Goal: Register for event/course

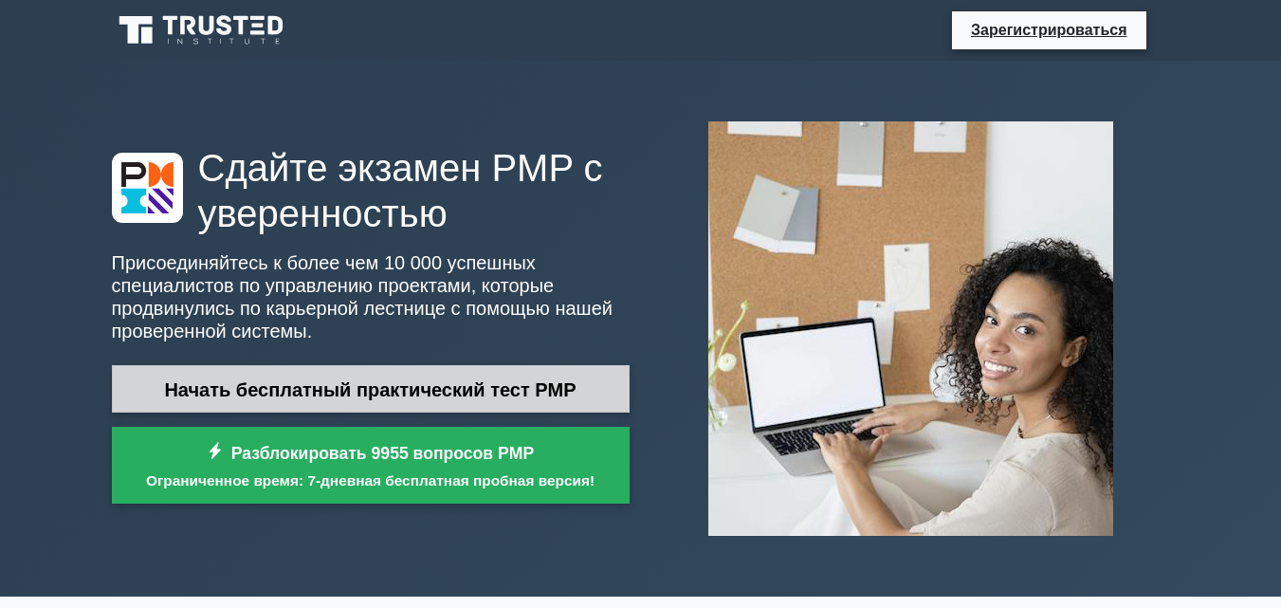
click at [368, 391] on font "Начать бесплатный практический тест PMP" at bounding box center [369, 389] width 411 height 21
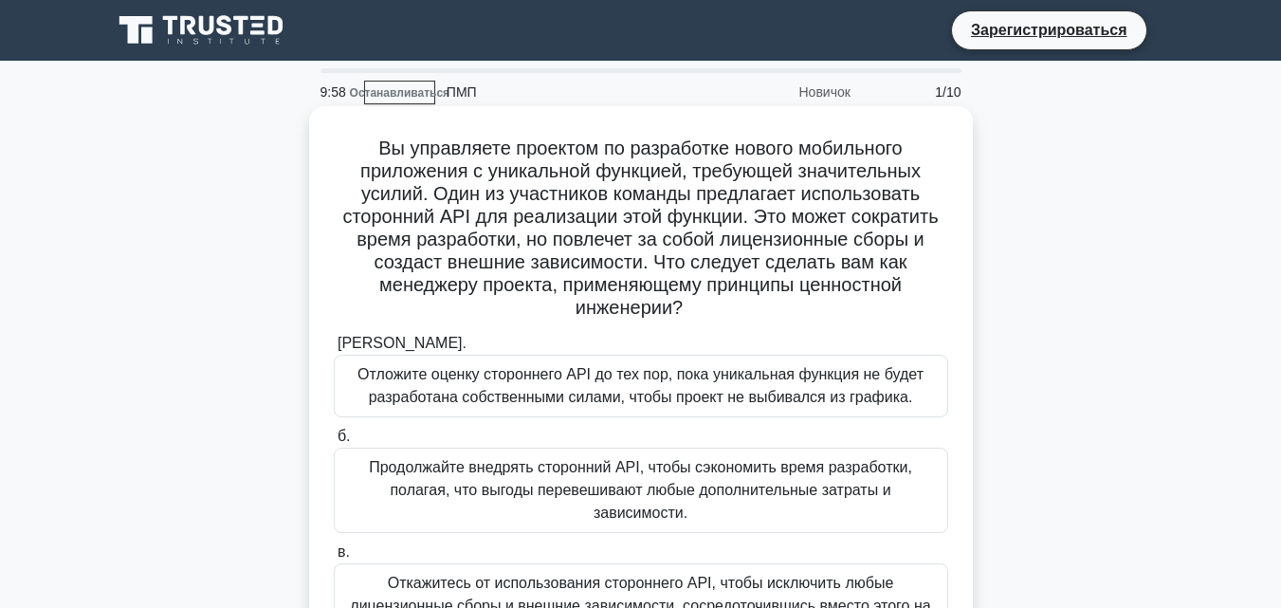
click at [417, 392] on font "Отложите оценку стороннего API до тех пор, пока уникальная функция не будет раз…" at bounding box center [640, 385] width 566 height 39
click at [334, 350] on input "а. Отложите оценку стороннего API до тех пор, пока уникальная функция не будет …" at bounding box center [334, 343] width 0 height 12
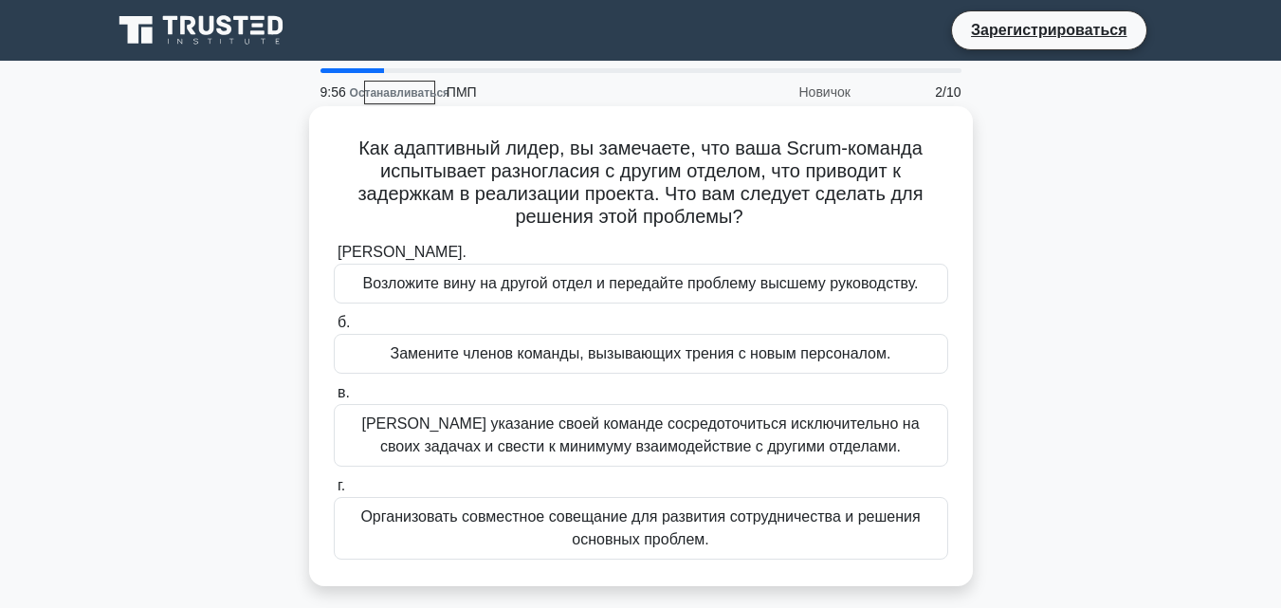
click at [437, 354] on font "Замените членов команды, вызывающих трения с новым персоналом." at bounding box center [641, 353] width 500 height 16
click at [334, 329] on input "б. Замените членов команды, вызывающих трения с новым персоналом." at bounding box center [334, 323] width 0 height 12
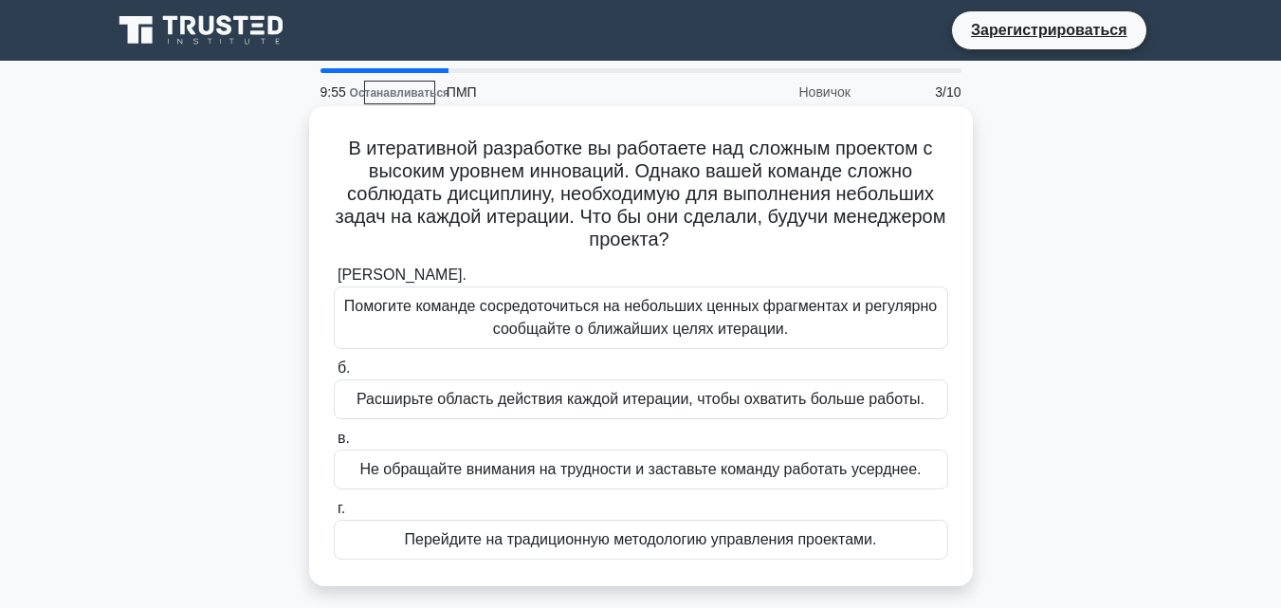
click at [447, 384] on div "Расширьте область действия каждой итерации, чтобы охватить больше работы." at bounding box center [641, 399] width 614 height 40
click at [334, 374] on input "б. Расширьте область действия каждой итерации, чтобы охватить больше работы." at bounding box center [334, 368] width 0 height 12
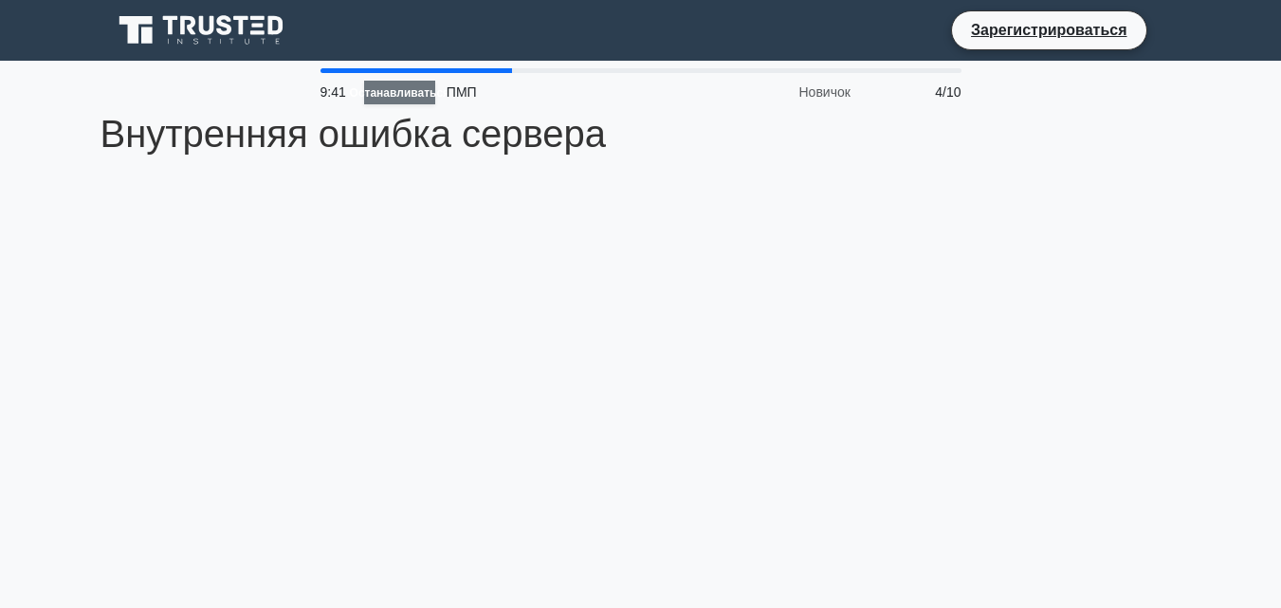
click at [404, 87] on font "Останавливаться" at bounding box center [400, 92] width 100 height 13
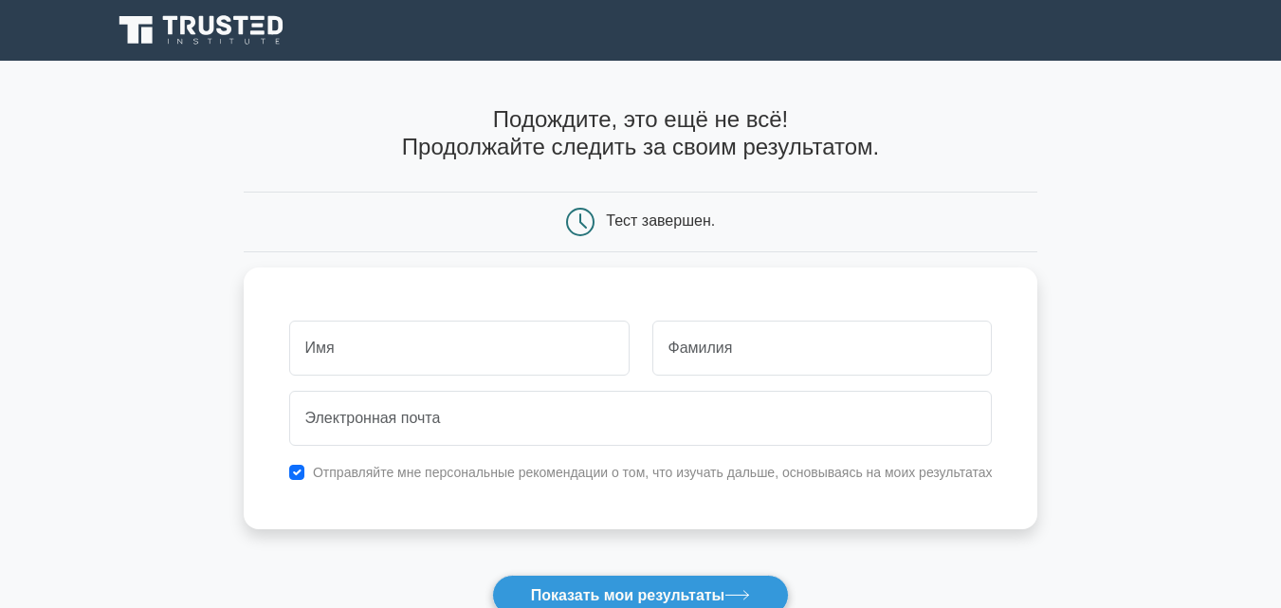
click at [404, 87] on div "Подождите, это ещё не всё! Продолжайте следить за своим результатом. Тест завер…" at bounding box center [641, 402] width 794 height 683
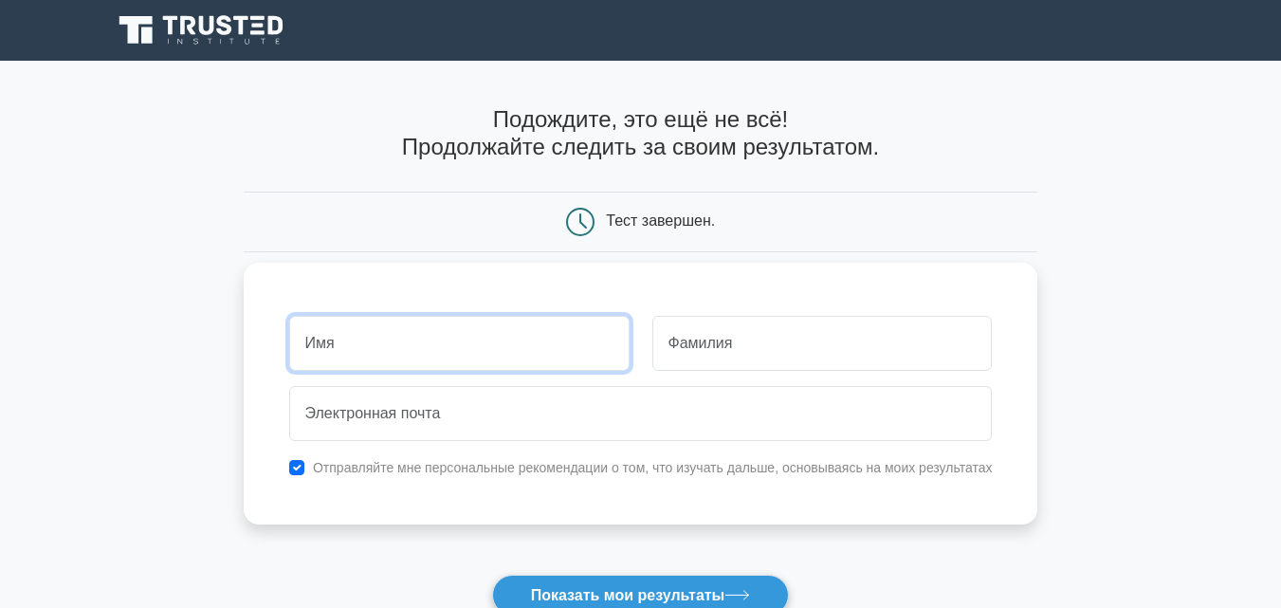
click at [401, 333] on input "text" at bounding box center [459, 343] width 340 height 55
type input "3333444rfghioı="
click at [492, 574] on button "Показать мои результаты" at bounding box center [641, 594] width 298 height 41
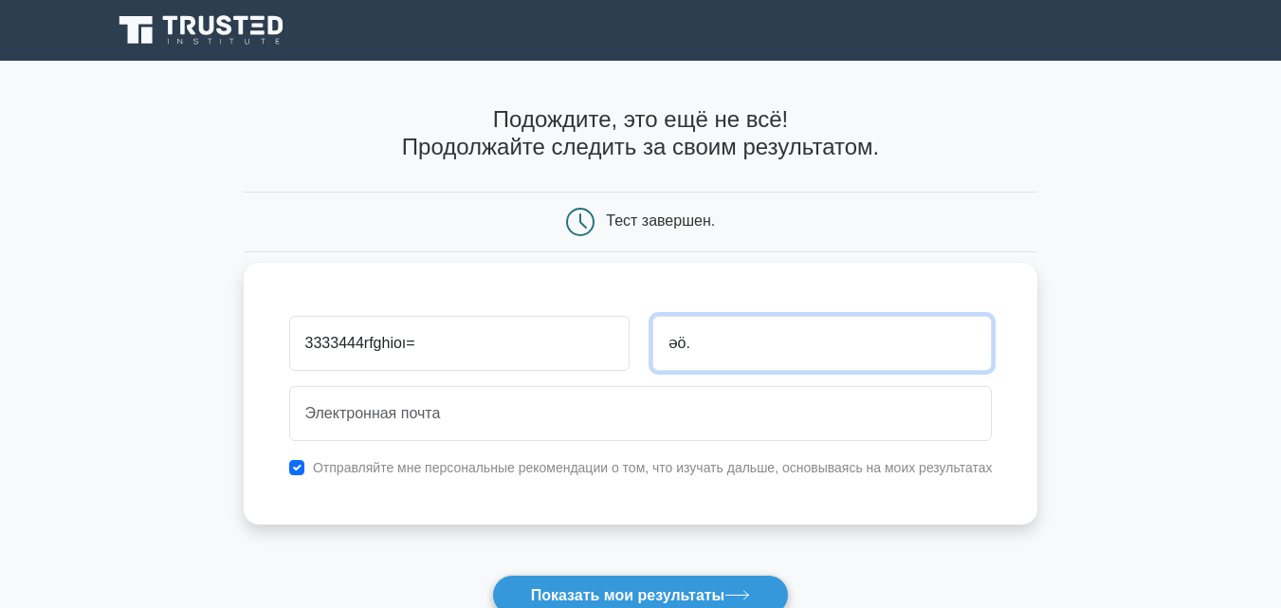
type input "əö."
click at [492, 574] on button "Показать мои результаты" at bounding box center [641, 594] width 298 height 41
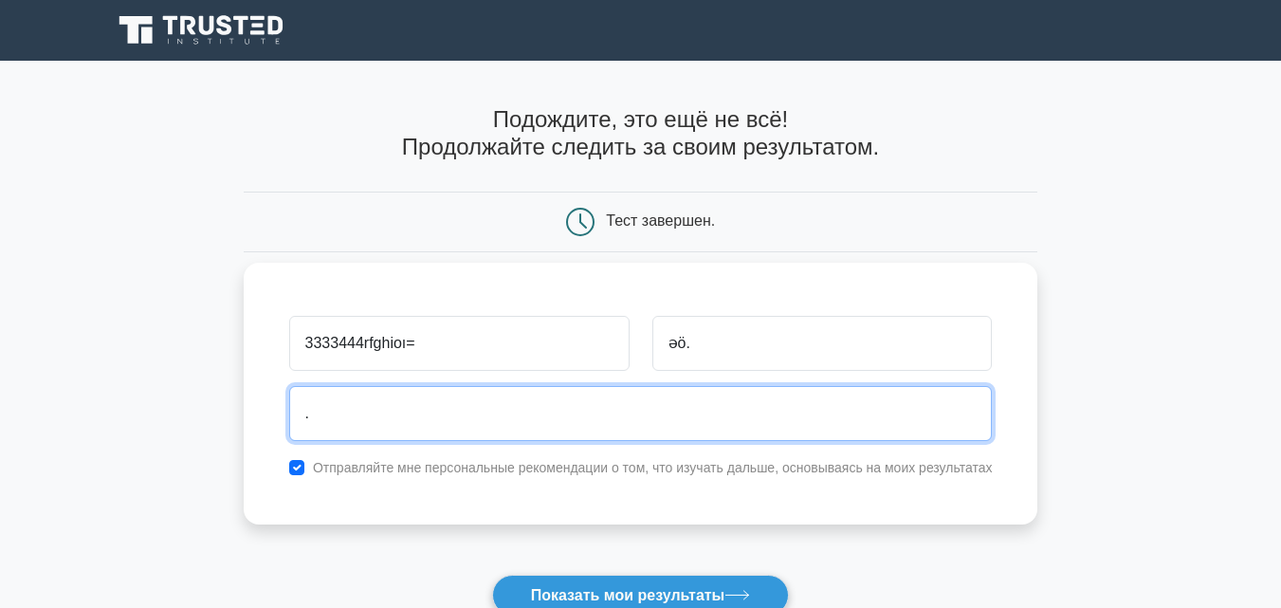
click at [492, 574] on button "Показать мои результаты" at bounding box center [641, 594] width 298 height 41
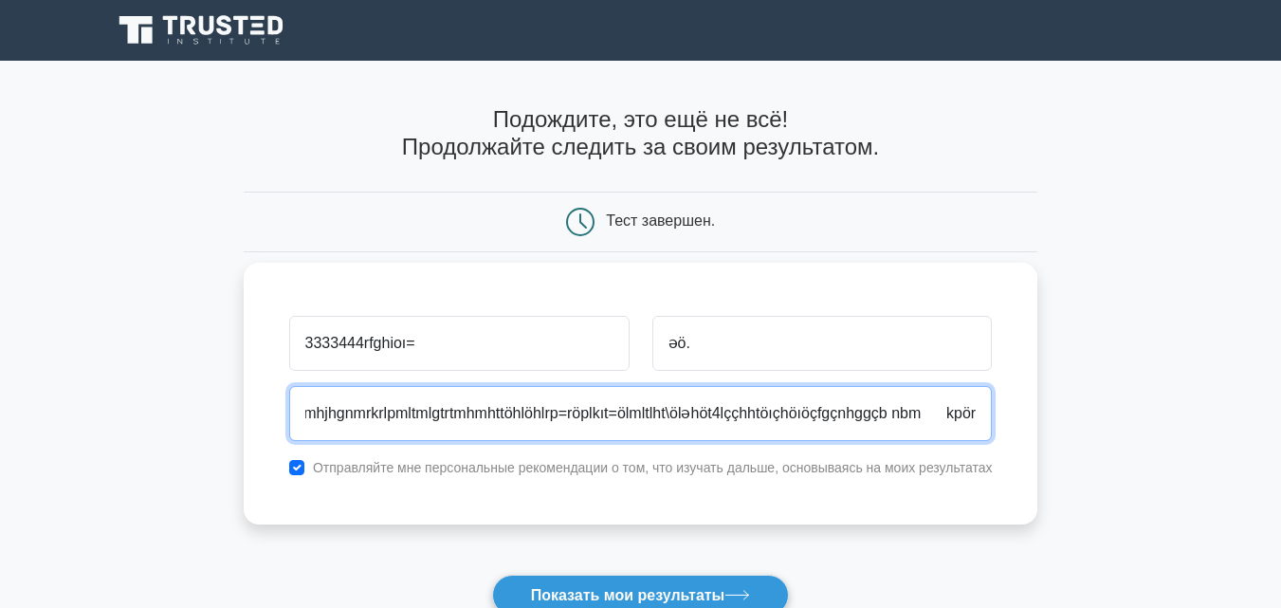
click at [492, 574] on button "Показать мои результаты" at bounding box center [641, 594] width 298 height 41
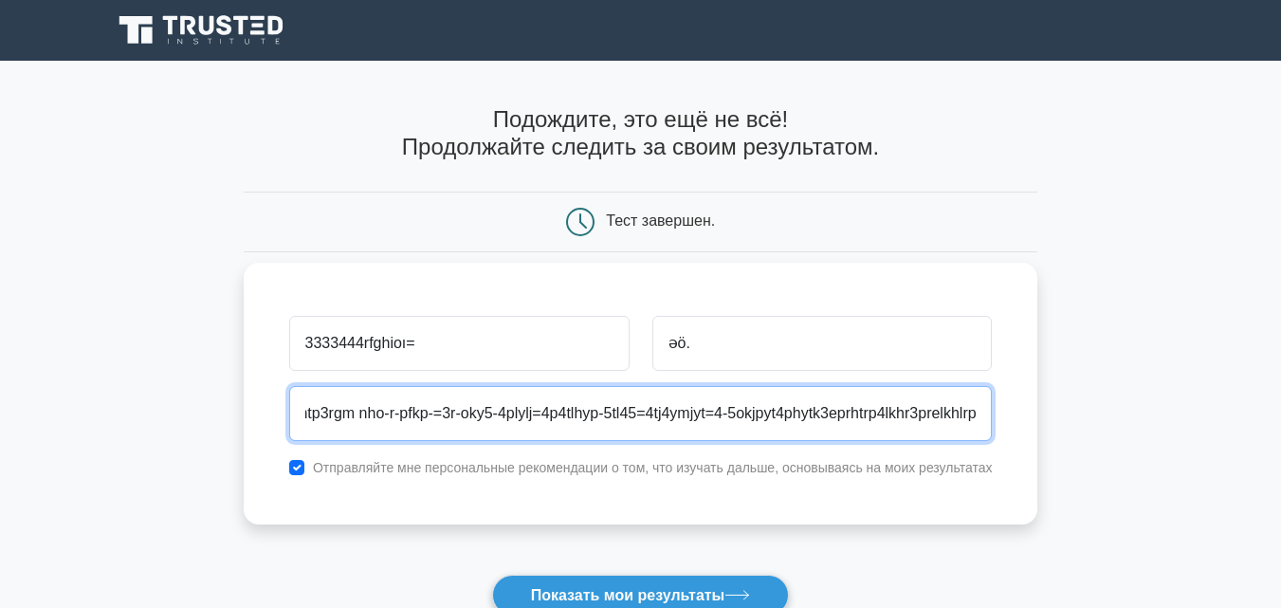
click at [492, 574] on button "Показать мои результаты" at bounding box center [641, 594] width 298 height 41
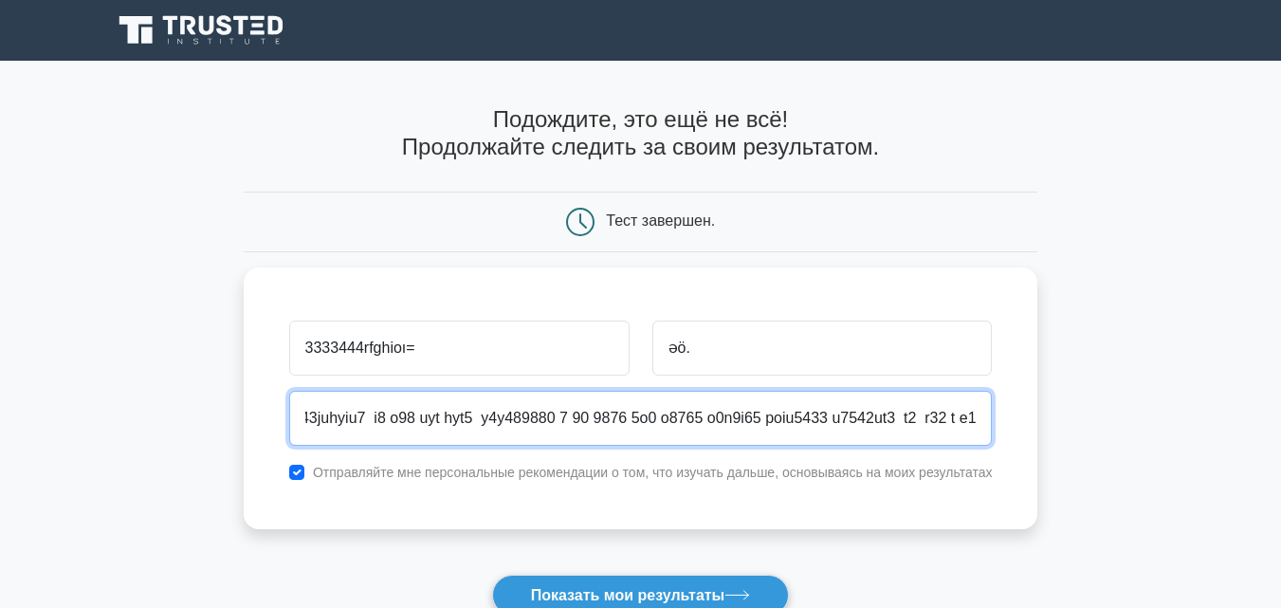
type input ".pıoluijtffszsxzcfb xxc gnhbxxhhmhfmhjhgnmrkrlpmltmlgtrtmhmhttöhlöhlrp=röplkıt=…"
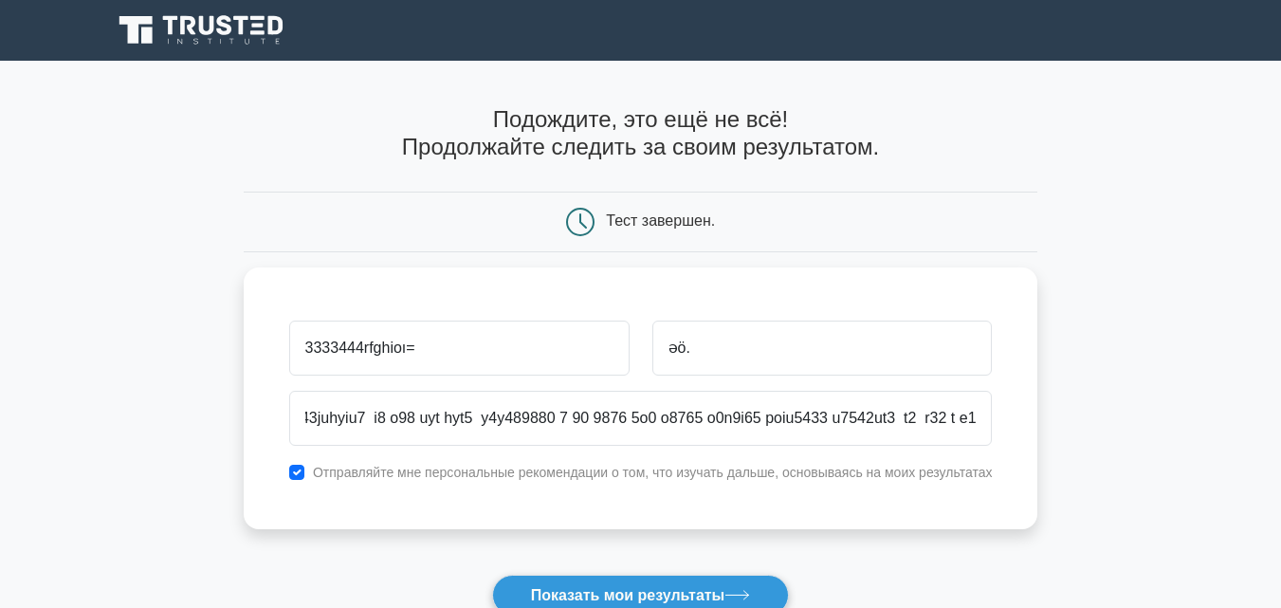
scroll to position [0, 0]
click at [143, 394] on main "Подождите, это ещё не всё! Продолжайте следить за своим результатом. Тест завер…" at bounding box center [640, 402] width 1281 height 683
